Goal: Task Accomplishment & Management: Complete application form

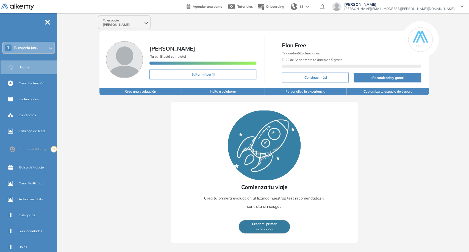
drag, startPoint x: 0, startPoint y: 0, endPoint x: 126, endPoint y: 16, distance: 127.3
click at [126, 16] on div "Tu espacio Juan Carlos" at bounding box center [124, 22] width 52 height 13
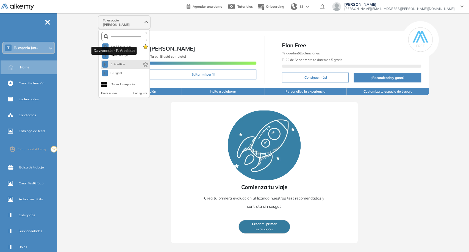
click at [121, 62] on span "F. Analítica" at bounding box center [117, 64] width 15 height 4
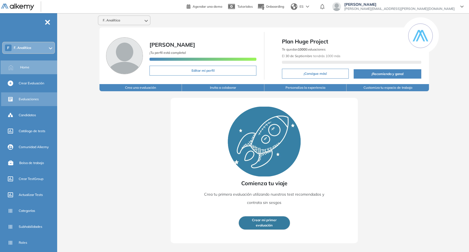
click at [39, 101] on div "Evaluaciones" at bounding box center [37, 98] width 37 height 9
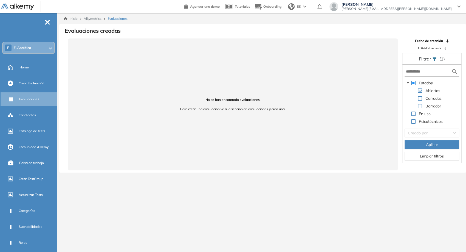
click at [421, 99] on span at bounding box center [420, 98] width 4 height 4
click at [436, 144] on span "Aplicar" at bounding box center [432, 144] width 12 height 6
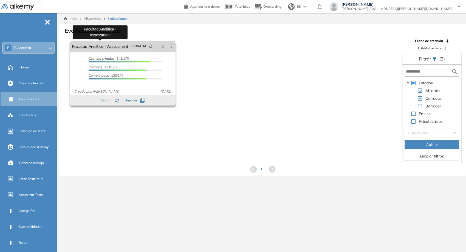
click at [120, 43] on link "Facultad Analítica - Assessment" at bounding box center [100, 46] width 56 height 11
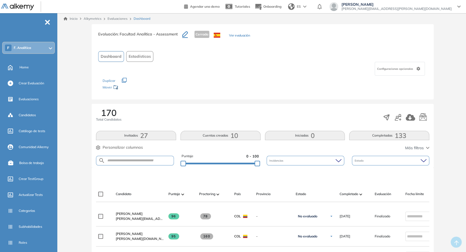
click at [248, 35] on button "Ver evaluación" at bounding box center [239, 36] width 21 height 6
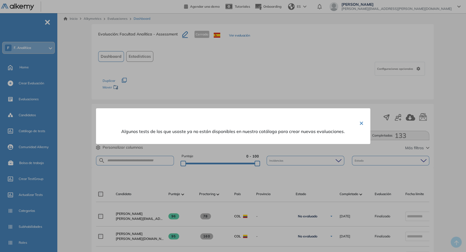
click at [249, 68] on div at bounding box center [233, 126] width 466 height 252
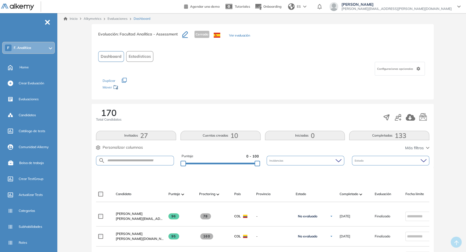
click at [248, 36] on button "Ver evaluación" at bounding box center [239, 36] width 21 height 6
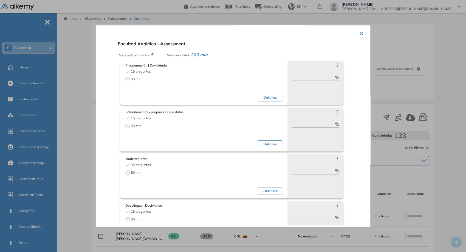
click at [272, 96] on button "Detalles" at bounding box center [270, 98] width 24 height 8
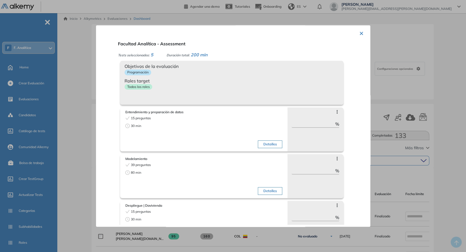
click at [272, 96] on div "Objetivos de la evaluación Programación Roles target Todos los roles" at bounding box center [231, 83] width 223 height 44
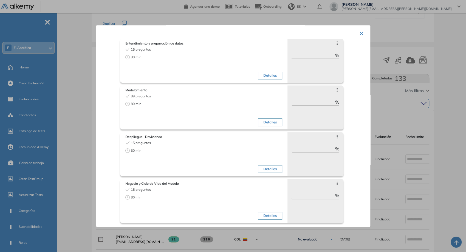
scroll to position [61, 0]
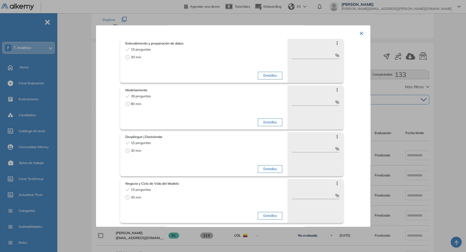
click at [70, 194] on div at bounding box center [233, 126] width 466 height 252
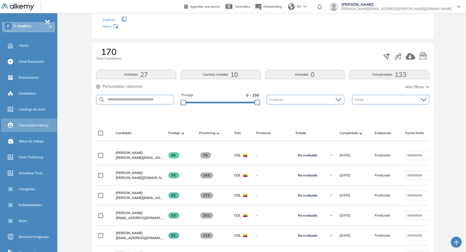
scroll to position [30, 0]
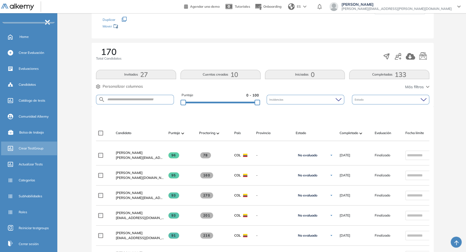
click at [38, 144] on div "Crear TestGroup" at bounding box center [37, 148] width 37 height 9
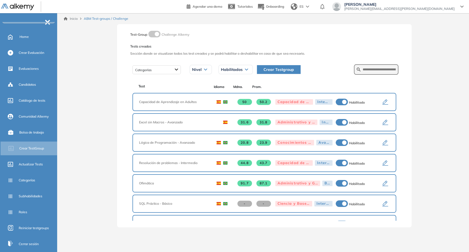
click at [382, 102] on icon "button" at bounding box center [385, 102] width 7 height 7
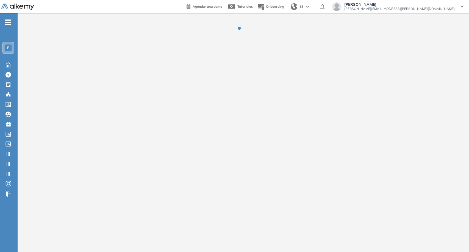
click at [188, 1] on header "Agendar una demo Tutoriales Onboarding ES Juan Carlos Ojeda juan.ojeda+davivien…" at bounding box center [234, 6] width 469 height 13
click at [13, 49] on div "F" at bounding box center [8, 47] width 11 height 11
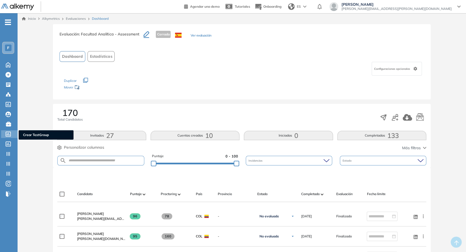
click at [9, 132] on icon at bounding box center [7, 133] width 5 height 5
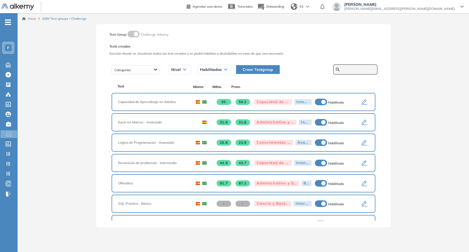
click at [351, 69] on input "text" at bounding box center [357, 69] width 33 height 5
paste input "**********"
type input "**********"
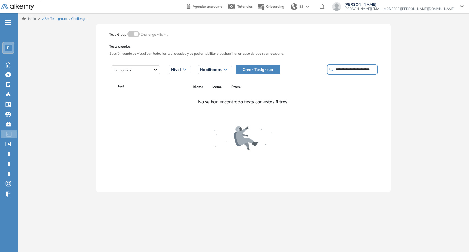
click at [11, 10] on div at bounding box center [24, 6] width 47 height 13
click at [26, 5] on img at bounding box center [17, 7] width 33 height 7
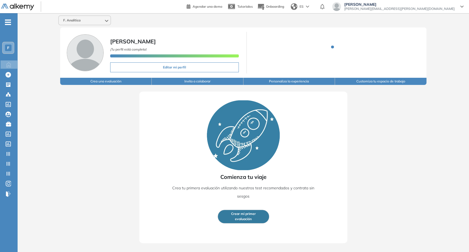
click at [72, 21] on span "F. Analítica" at bounding box center [71, 20] width 17 height 4
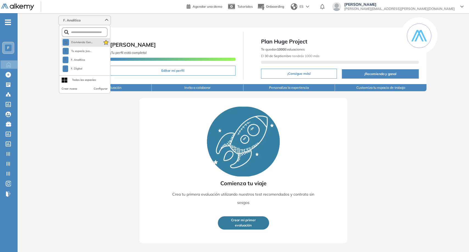
click at [81, 45] on button "D Davivienda Gen..." at bounding box center [78, 42] width 30 height 7
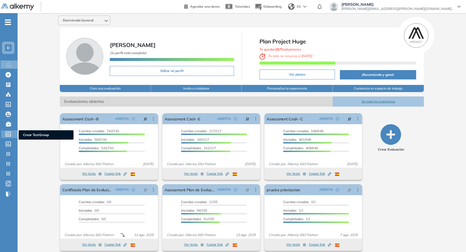
click at [11, 131] on div at bounding box center [8, 133] width 7 height 7
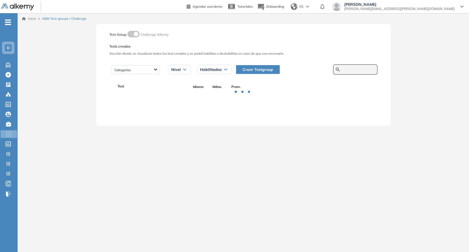
click at [349, 68] on input "text" at bounding box center [357, 69] width 33 height 5
paste input "**********"
type input "**********"
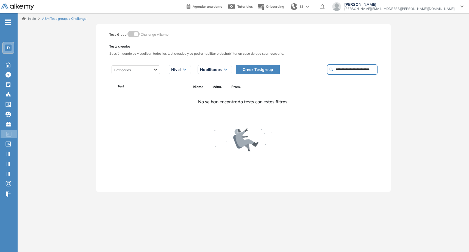
click at [355, 69] on input "**********" at bounding box center [354, 69] width 39 height 5
click at [351, 72] on input "**********" at bounding box center [354, 69] width 39 height 5
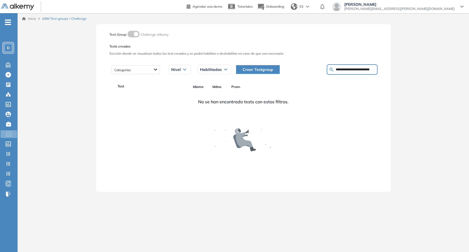
drag, startPoint x: 348, startPoint y: 71, endPoint x: 312, endPoint y: 68, distance: 36.3
click at [312, 68] on div "**********" at bounding box center [304, 69] width 145 height 10
click at [352, 72] on input "**********" at bounding box center [354, 69] width 39 height 5
drag, startPoint x: 359, startPoint y: 68, endPoint x: 387, endPoint y: 74, distance: 29.2
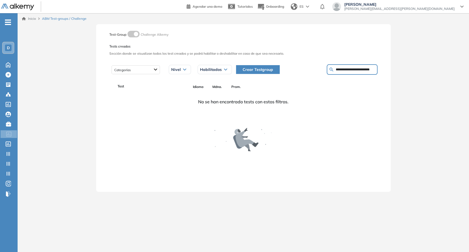
click at [387, 74] on div "**********" at bounding box center [243, 107] width 294 height 167
click at [361, 72] on input "**********" at bounding box center [354, 69] width 39 height 5
click at [337, 72] on input "**********" at bounding box center [354, 69] width 39 height 5
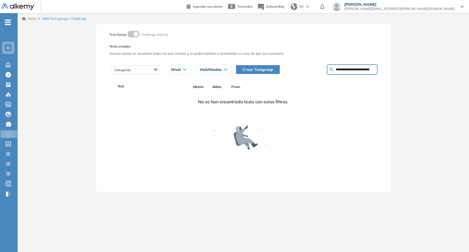
click at [337, 72] on input "**********" at bounding box center [354, 69] width 39 height 5
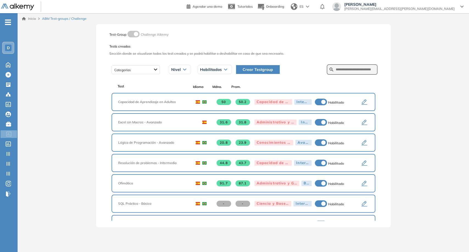
click at [361, 102] on icon "button" at bounding box center [364, 102] width 7 height 7
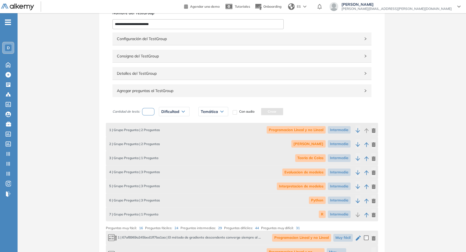
scroll to position [30, 0]
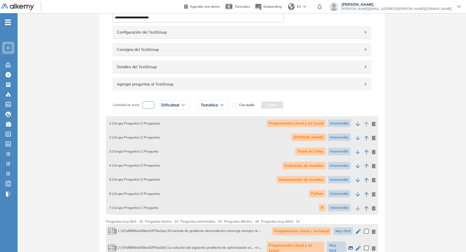
click at [276, 123] on span "Programacion Lineal y no Lineal" at bounding box center [296, 122] width 59 height 7
copy span "Programacion Lineal y no Lineal"
click at [317, 133] on span "Cadenas de Markov" at bounding box center [308, 136] width 34 height 7
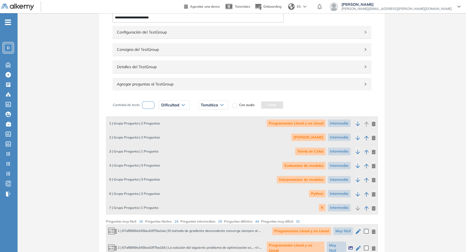
click at [316, 136] on span "Cadenas de Markov" at bounding box center [308, 136] width 34 height 7
copy span "Cadenas de Markov"
click at [316, 152] on span "Teoria de Colas" at bounding box center [310, 150] width 30 height 7
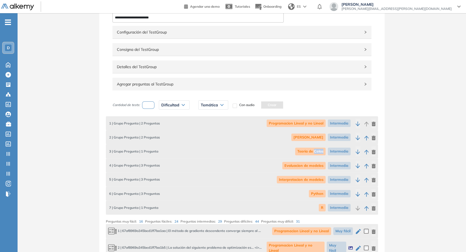
click at [316, 152] on span "Teoria de Colas" at bounding box center [310, 150] width 30 height 7
copy span "Teoria de Colas"
click at [307, 163] on span "Evaluacion de modelos" at bounding box center [303, 165] width 43 height 7
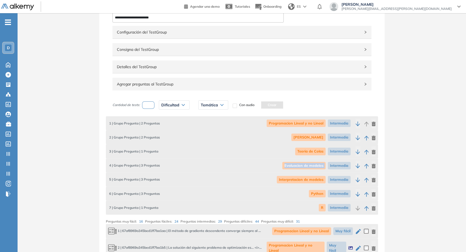
click at [307, 163] on span "Evaluacion de modelos" at bounding box center [303, 165] width 43 height 7
copy span "Evaluacion de modelos"
click at [301, 181] on span "Interpretacion de modelos" at bounding box center [301, 179] width 49 height 7
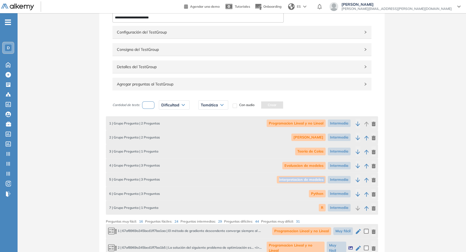
copy span "Interpretacion de modelos"
click at [321, 192] on span "Python" at bounding box center [317, 193] width 17 height 7
copy span "Python"
click at [323, 209] on span "R" at bounding box center [322, 207] width 7 height 7
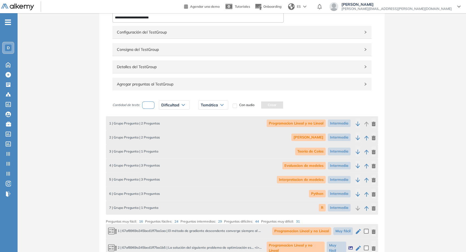
click at [323, 208] on span "R" at bounding box center [322, 207] width 7 height 7
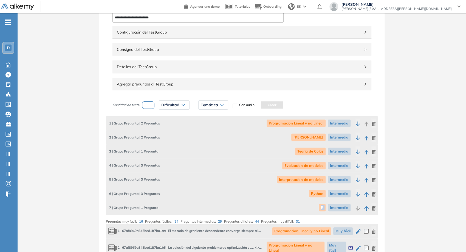
click at [323, 208] on span "R" at bounding box center [322, 207] width 7 height 7
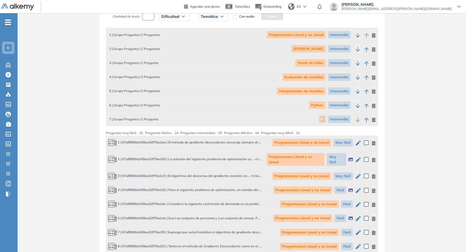
scroll to position [122, 0]
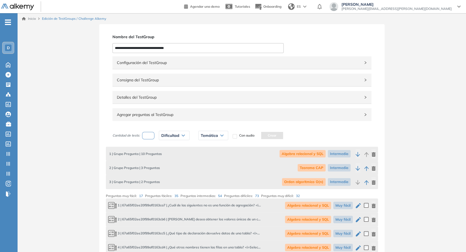
click at [187, 44] on input "**********" at bounding box center [198, 48] width 171 height 10
click at [305, 153] on span "Algebra relacional y SQL" at bounding box center [303, 153] width 46 height 7
copy span "Algebra relacional y SQL"
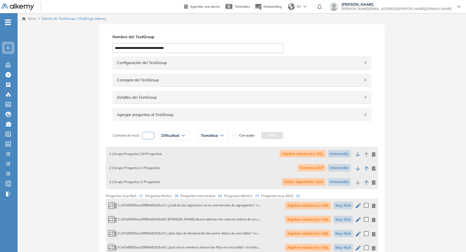
click at [317, 167] on span "Teorema CAP" at bounding box center [312, 167] width 28 height 7
copy span "Teorema CAP"
click at [300, 183] on span "Orden algoritmico O(n)" at bounding box center [304, 181] width 44 height 7
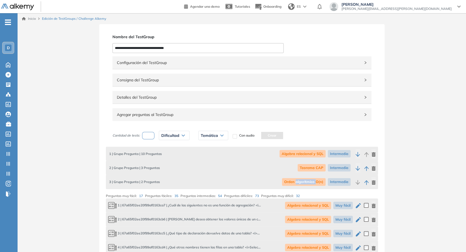
click at [300, 183] on span "Orden algoritmico O(n)" at bounding box center [304, 181] width 44 height 7
copy span "Orden algoritmico O(n)"
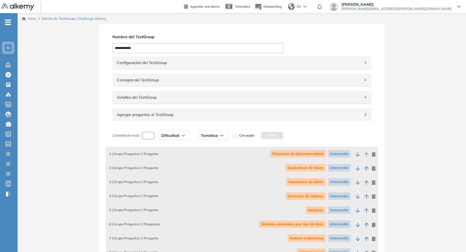
click at [161, 47] on input "**********" at bounding box center [198, 48] width 171 height 10
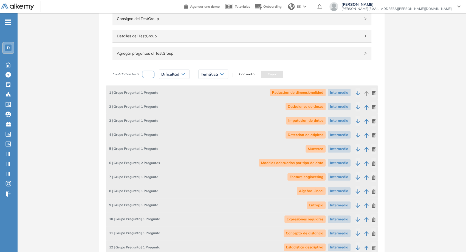
scroll to position [91, 0]
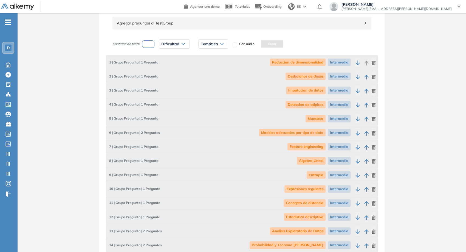
click at [301, 62] on span "Reduccion de dimensionalidad" at bounding box center [298, 61] width 56 height 7
copy span "Reduccion de dimensionalidad"
click at [293, 75] on span "Desbalance de clases" at bounding box center [306, 75] width 40 height 7
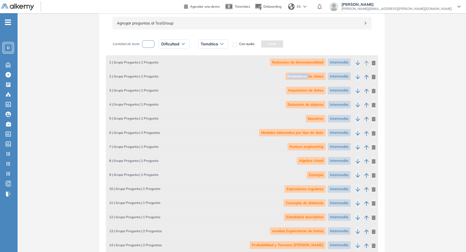
click at [293, 75] on span "Desbalance de clases" at bounding box center [306, 75] width 40 height 7
copy span "Desbalance de clases"
click at [317, 90] on span "Imputacion de datos" at bounding box center [306, 89] width 40 height 7
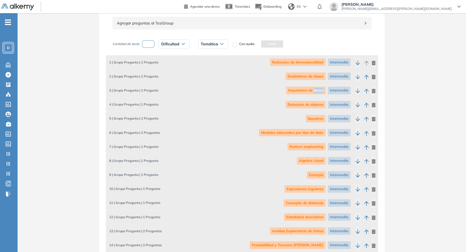
click at [317, 90] on span "Imputacion de datos" at bounding box center [306, 89] width 40 height 7
copy span "Imputacion de datos"
click at [306, 102] on span "Deteccion de atipicos" at bounding box center [306, 104] width 40 height 7
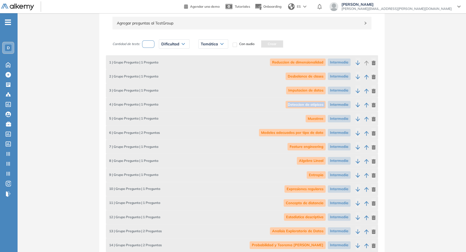
copy span "Deteccion de atipicos"
click at [315, 117] on span "Muestreo" at bounding box center [316, 118] width 20 height 7
copy span "Muestreo"
click at [296, 130] on span "Modelos adecuados por tipo de dato" at bounding box center [292, 132] width 67 height 7
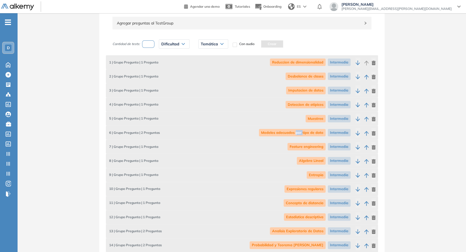
click at [296, 130] on span "Modelos adecuados por tipo de dato" at bounding box center [292, 132] width 67 height 7
copy span "Modelos adecuados por tipo de dato"
click at [305, 148] on span "Feature engineering" at bounding box center [307, 146] width 38 height 7
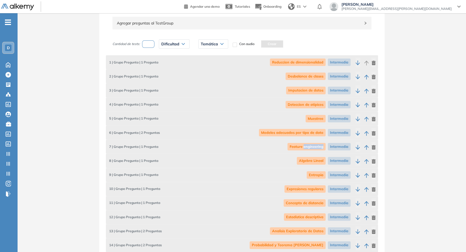
click at [305, 148] on span "Feature engineering" at bounding box center [307, 146] width 38 height 7
click at [310, 158] on span "Algebra Lineal" at bounding box center [311, 160] width 29 height 7
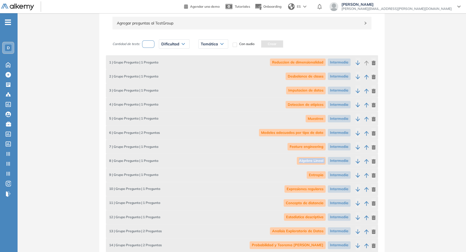
click at [310, 158] on span "Algebra Lineal" at bounding box center [311, 160] width 29 height 7
copy span "Algebra Lineal"
click at [316, 174] on span "Entropia" at bounding box center [316, 174] width 19 height 7
copy span "Entropia"
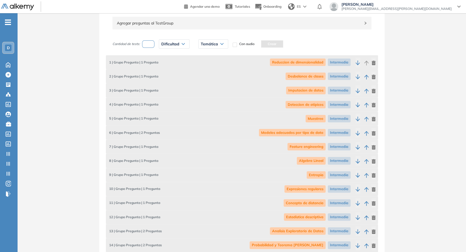
click at [318, 186] on span "Expresiones regulares" at bounding box center [305, 188] width 41 height 7
copy span "Expresiones regulares"
click at [315, 200] on span "Concepto de distancia" at bounding box center [305, 202] width 42 height 7
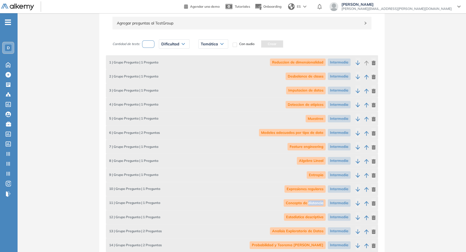
click at [315, 200] on span "Concepto de distancia" at bounding box center [305, 202] width 42 height 7
copy span "Concepto de distancia"
click at [316, 213] on span "Estadistica descriptiva" at bounding box center [305, 216] width 42 height 7
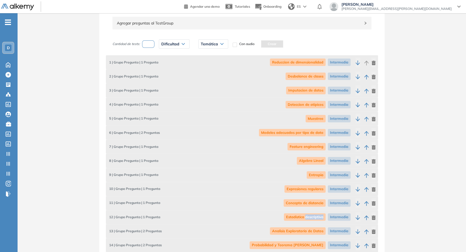
click at [317, 216] on span "Estadistica descriptiva" at bounding box center [305, 216] width 42 height 7
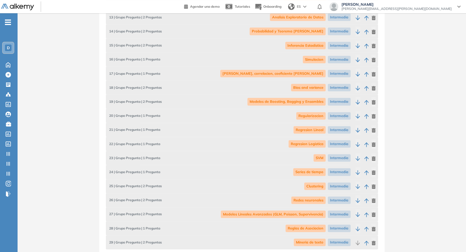
scroll to position [274, 0]
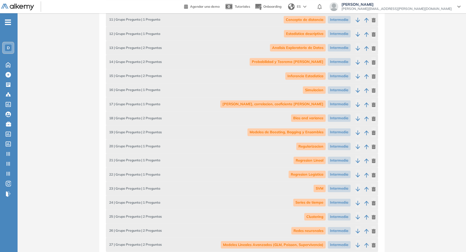
click at [296, 47] on span "Analisis Exploratorio de Datos" at bounding box center [298, 47] width 56 height 7
click at [309, 61] on span "Probabilidad y Teorema de Bayes" at bounding box center [288, 61] width 76 height 7
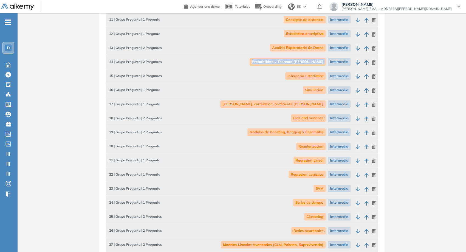
click at [309, 61] on span "Probabilidad y Teorema de Bayes" at bounding box center [288, 61] width 76 height 7
click at [318, 75] on span "Inferencia Estadistica" at bounding box center [305, 75] width 40 height 7
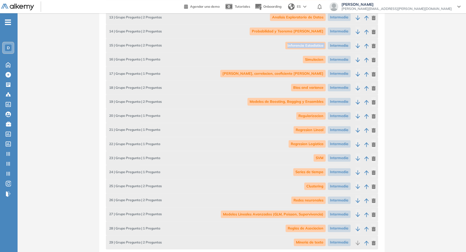
scroll to position [335, 0]
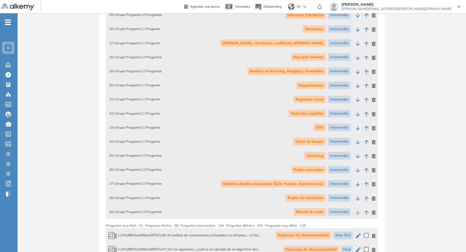
click at [314, 27] on span "Simulacion" at bounding box center [314, 28] width 23 height 7
click at [312, 42] on span "Covarianza, correlacion, coeficiente de pearson" at bounding box center [272, 42] width 105 height 7
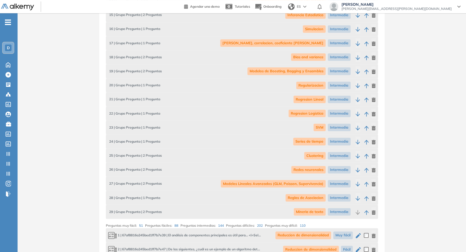
click at [306, 57] on span "Bias and variance" at bounding box center [308, 56] width 35 height 7
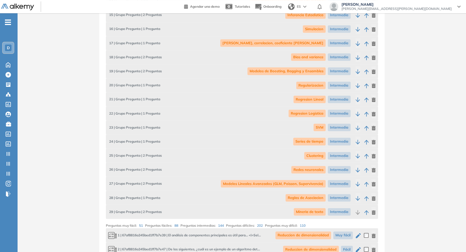
click at [310, 69] on span "Modelos de Boosting, Bagging y Ensambles" at bounding box center [287, 70] width 78 height 7
click at [308, 84] on span "Regularizacion" at bounding box center [310, 85] width 29 height 7
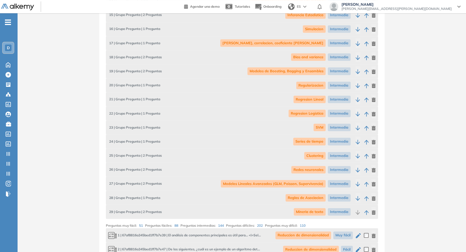
click at [320, 100] on span "Regresion Lineal" at bounding box center [310, 99] width 32 height 7
click at [301, 116] on span "Regresion Logistica" at bounding box center [307, 113] width 37 height 7
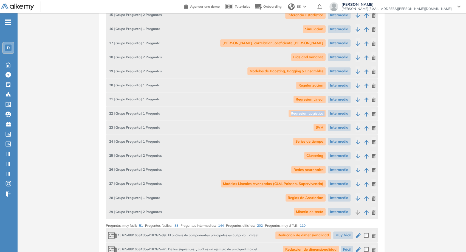
click at [301, 116] on span "Regresion Logistica" at bounding box center [307, 113] width 37 height 7
click at [320, 126] on span "SVM" at bounding box center [320, 127] width 12 height 7
click at [319, 137] on div "Series de tiempo Intermedia" at bounding box center [323, 141] width 60 height 10
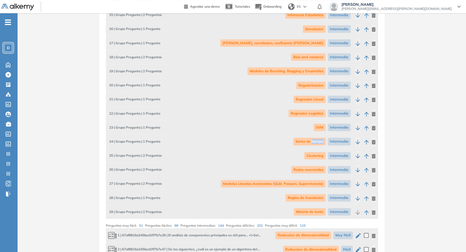
click at [319, 137] on div "Series de tiempo Intermedia" at bounding box center [323, 141] width 60 height 10
click at [318, 156] on span "Clustering" at bounding box center [314, 155] width 21 height 7
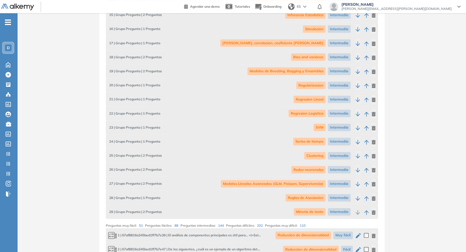
click at [317, 171] on span "Redes neuronales" at bounding box center [308, 169] width 34 height 7
click at [318, 182] on span "Modelos Lineales Avanzados (GLM, Poisson, Supervivencia)" at bounding box center [273, 183] width 105 height 7
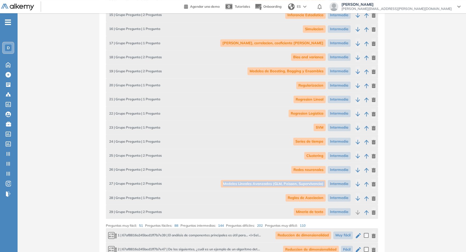
click at [318, 182] on span "Modelos Lineales Avanzados (GLM, Poisson, Supervivencia)" at bounding box center [273, 183] width 105 height 7
click at [298, 198] on span "Reglas de Asociacion" at bounding box center [306, 197] width 40 height 7
click at [314, 216] on div "Mineria de texto Intermedia" at bounding box center [323, 212] width 59 height 10
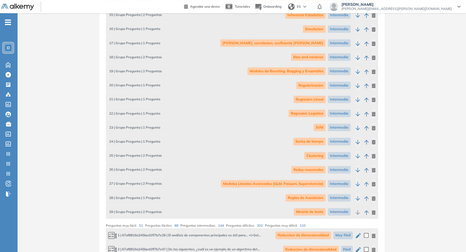
click at [314, 211] on span "Mineria de texto" at bounding box center [310, 211] width 32 height 7
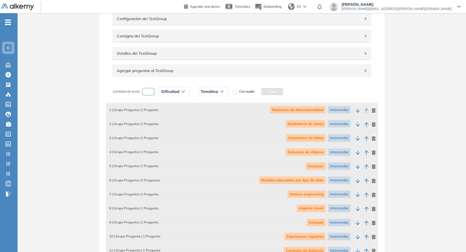
scroll to position [30, 0]
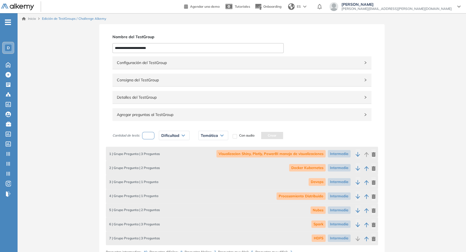
click at [202, 48] on input "**********" at bounding box center [198, 48] width 171 height 10
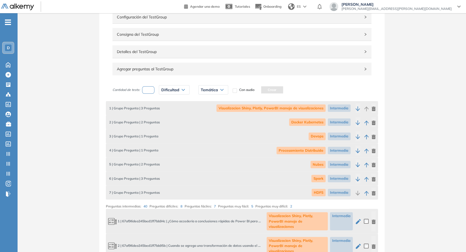
scroll to position [61, 0]
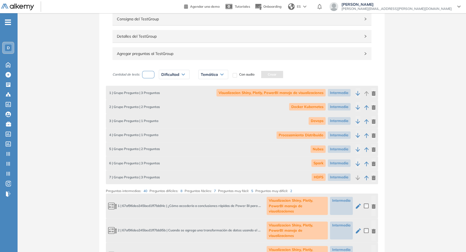
click at [269, 92] on span "Visualizacion Shiny, Plotly, PowerBI manejo de visualizaciones" at bounding box center [271, 92] width 109 height 7
copy span "Visualizacion Shiny, Plotly, PowerBI manejo de visualizaciones"
click at [314, 105] on span "Docker Kubernetes" at bounding box center [307, 106] width 37 height 7
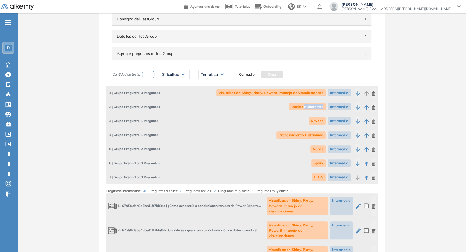
click at [314, 105] on span "Docker Kubernetes" at bounding box center [307, 106] width 37 height 7
copy span "Docker Kubernetes"
click at [316, 120] on span "Devops" at bounding box center [317, 120] width 17 height 7
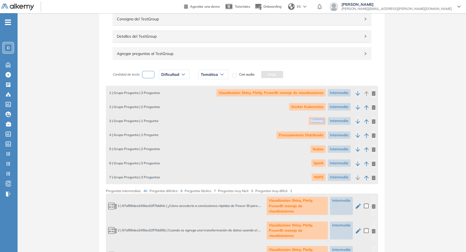
click at [316, 120] on span "Devops" at bounding box center [317, 120] width 17 height 7
copy span "Devops"
click at [295, 131] on span "Procesamiento Distribuido" at bounding box center [301, 134] width 49 height 7
click at [296, 133] on span "Procesamiento Distribuido" at bounding box center [301, 134] width 49 height 7
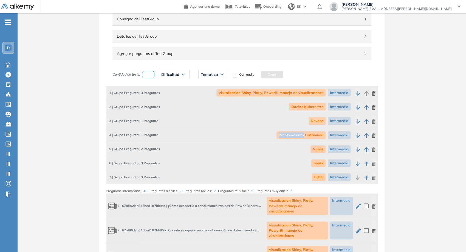
click at [296, 133] on span "Procesamiento Distribuido" at bounding box center [301, 134] width 49 height 7
copy span "Procesamiento Distribuido"
click at [320, 151] on span "Nubes" at bounding box center [318, 148] width 15 height 7
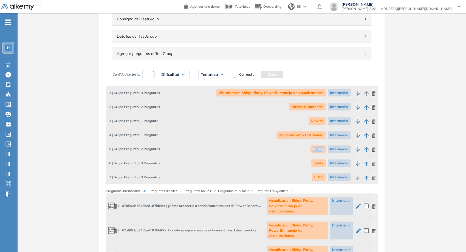
copy span "Nubes"
click at [322, 163] on span "Spark" at bounding box center [319, 162] width 14 height 7
copy span "Spark"
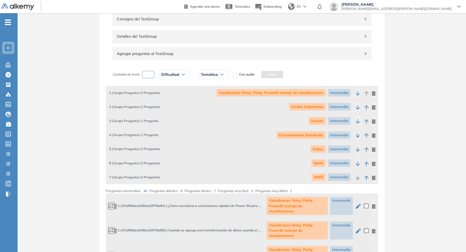
click at [315, 177] on span "HDFS" at bounding box center [319, 176] width 14 height 7
copy span "HDFS"
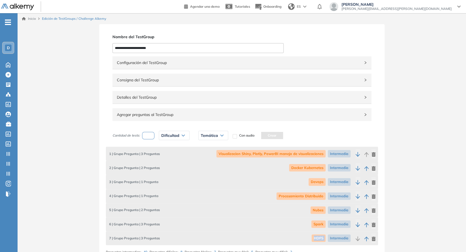
scroll to position [122, 0]
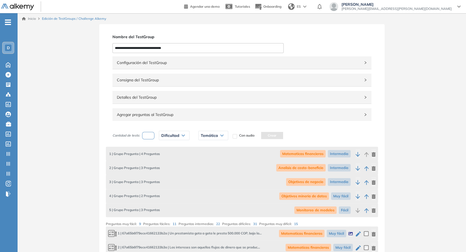
click at [311, 151] on span "Matematicas financieras" at bounding box center [303, 153] width 46 height 7
copy span "Matematicas financieras"
click at [184, 47] on input "**********" at bounding box center [198, 48] width 171 height 10
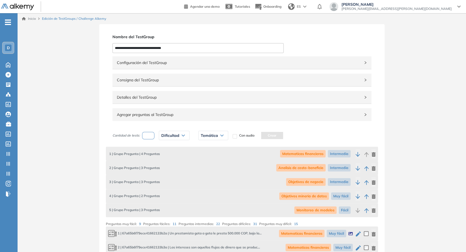
click at [315, 151] on span "Matematicas financieras" at bounding box center [303, 153] width 46 height 7
copy span "Matematicas financieras"
click at [294, 166] on span "Analisis de costo-beneficio" at bounding box center [300, 167] width 49 height 7
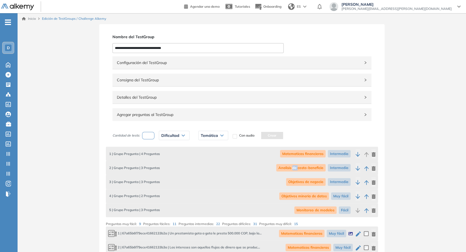
click at [294, 166] on span "Analisis de costo-beneficio" at bounding box center [300, 167] width 49 height 7
copy span "Analisis de costo-beneficio"
click at [316, 177] on div "Objetivos de negocio Intermedia" at bounding box center [319, 182] width 67 height 10
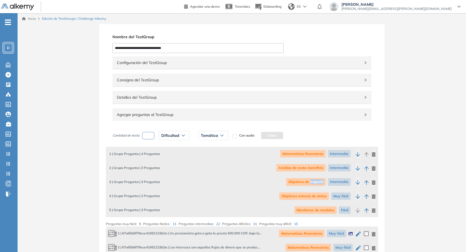
click at [319, 183] on span "Objetivos de negocio" at bounding box center [306, 181] width 40 height 7
copy span "Objetivos de negocio"
click at [314, 195] on span "Objetivos mineria de datos" at bounding box center [304, 195] width 50 height 7
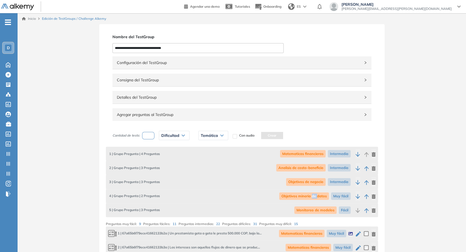
click at [314, 195] on span "Objetivos mineria de datos" at bounding box center [304, 195] width 50 height 7
copy span "Objetivos mineria de datos"
click at [322, 208] on span "Monitoreo de modelos" at bounding box center [316, 209] width 42 height 7
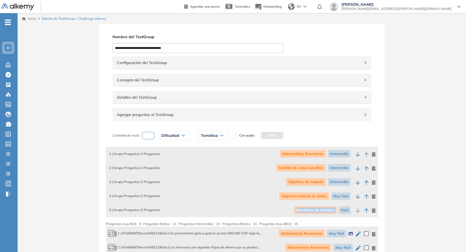
click at [322, 208] on span "Monitoreo de modelos" at bounding box center [316, 209] width 42 height 7
copy span "Monitoreo de modelos"
